Goal: Transaction & Acquisition: Purchase product/service

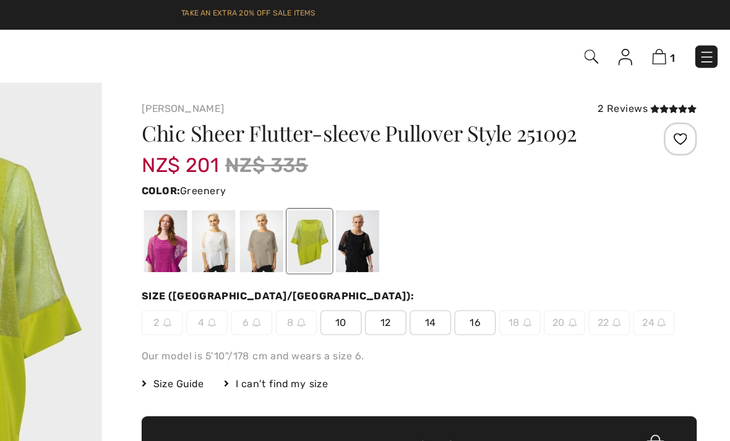
click at [626, 84] on div "2 Reviews" at bounding box center [663, 81] width 74 height 11
click at [680, 82] on icon at bounding box center [683, 81] width 7 height 6
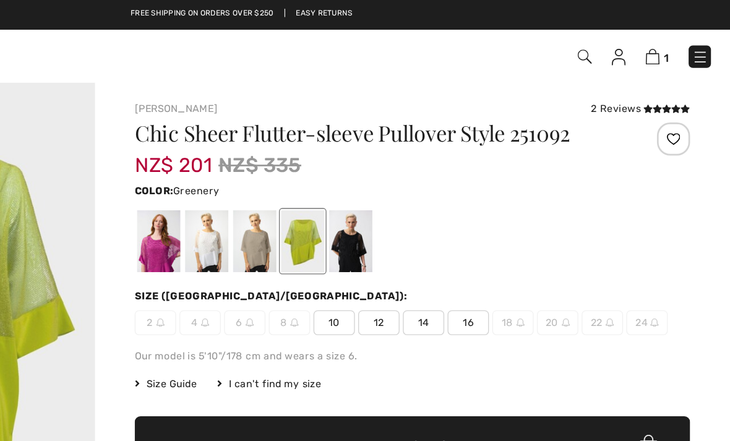
click at [667, 42] on img at bounding box center [672, 43] width 11 height 12
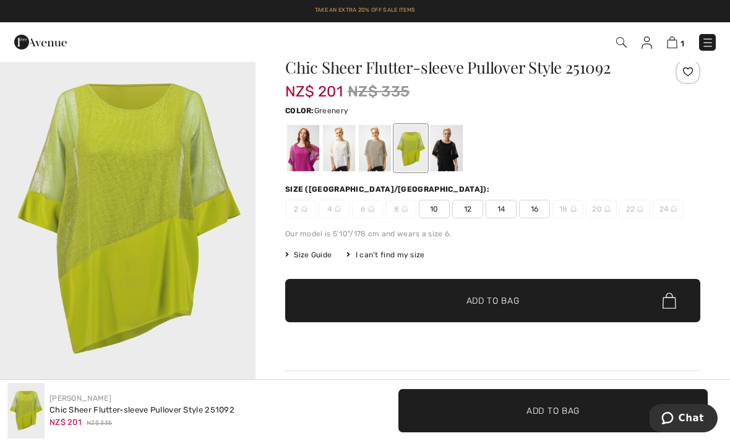
scroll to position [33, 0]
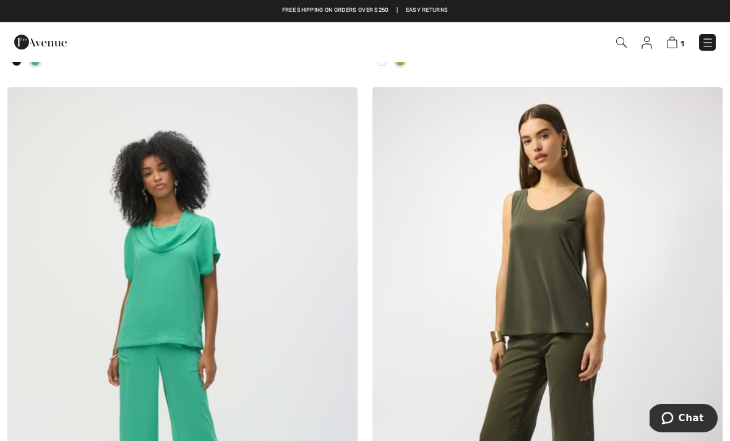
scroll to position [1338, 0]
